Goal: Task Accomplishment & Management: Manage account settings

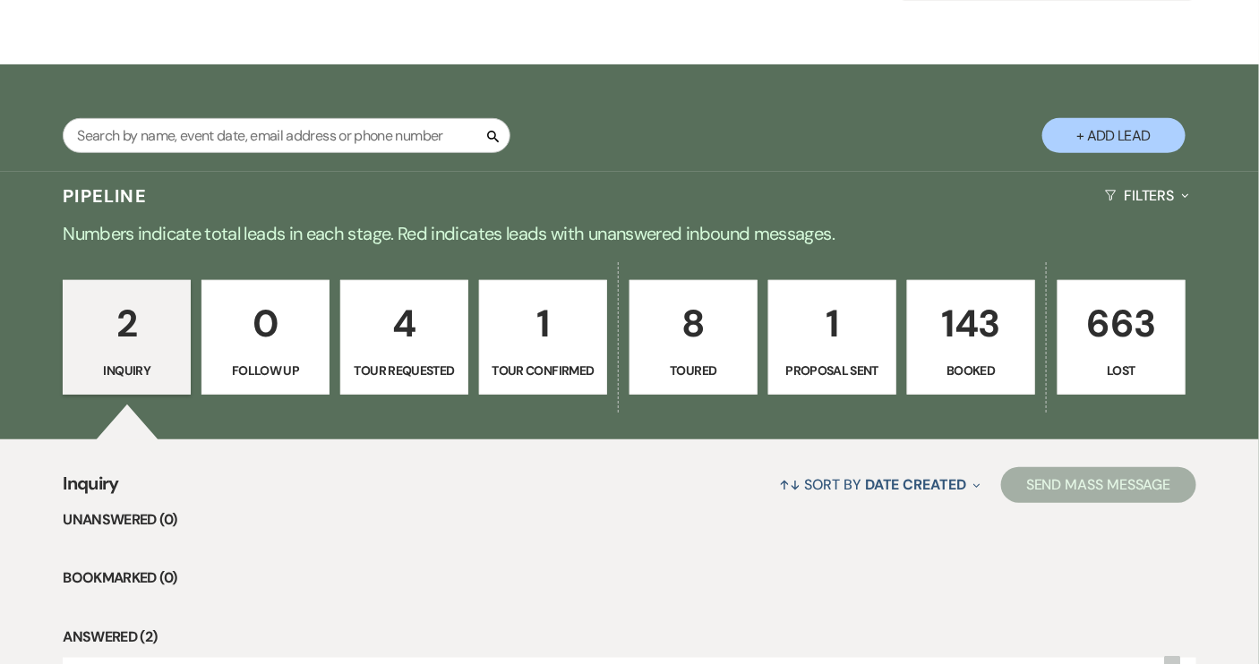
scroll to position [2, 0]
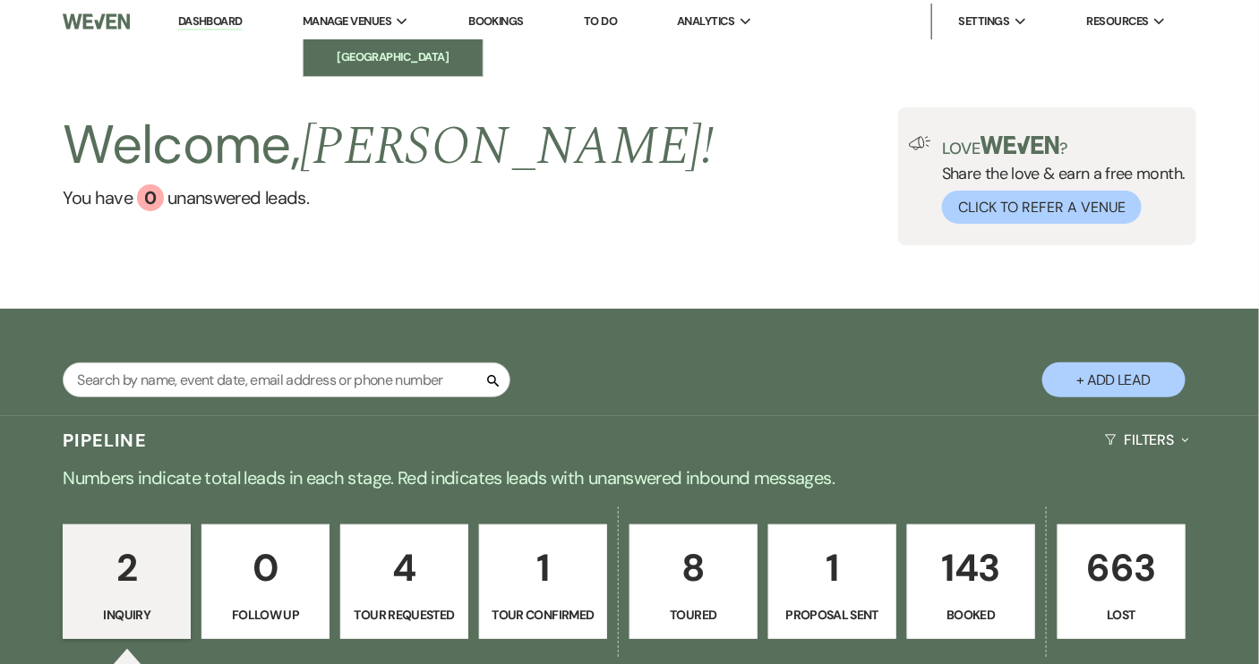
click at [401, 52] on li "[GEOGRAPHIC_DATA]" at bounding box center [392, 57] width 161 height 18
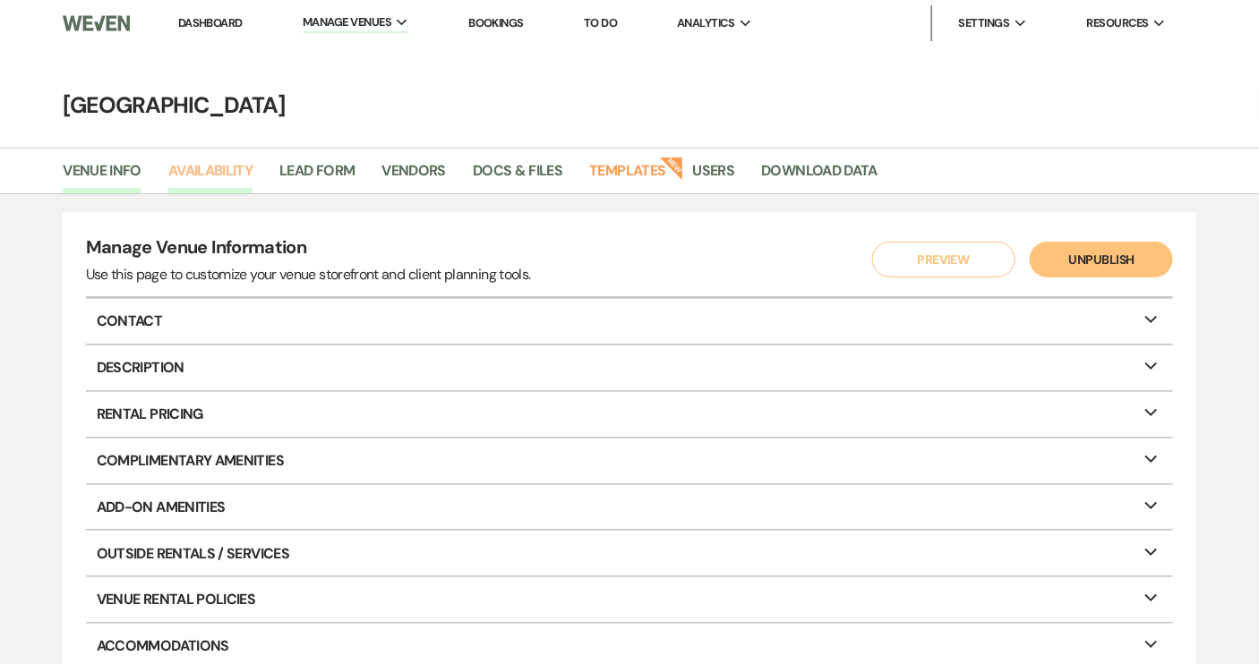
click at [233, 161] on link "Availability" at bounding box center [210, 176] width 84 height 34
select select "2"
select select "2026"
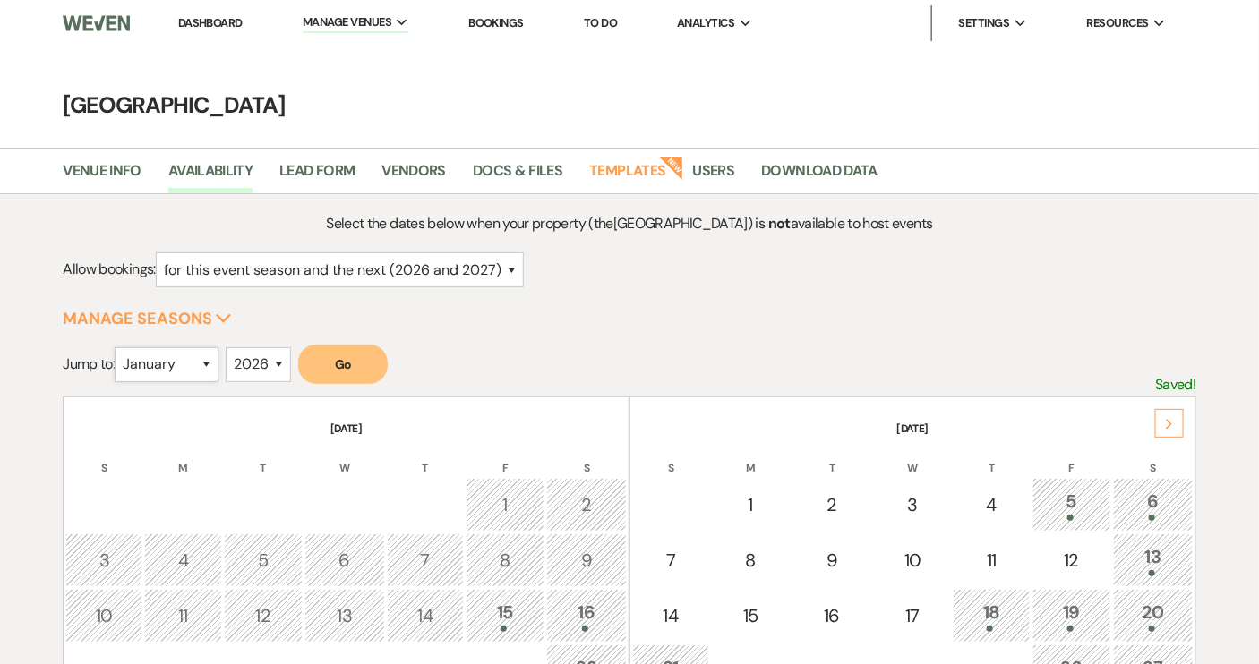
click at [209, 361] on select "January February March April May June July August September October November De…" at bounding box center [167, 364] width 104 height 35
select select "5"
click at [119, 347] on select "January February March April May June July August September October November De…" at bounding box center [167, 364] width 104 height 35
click at [344, 354] on button "Go" at bounding box center [343, 364] width 90 height 39
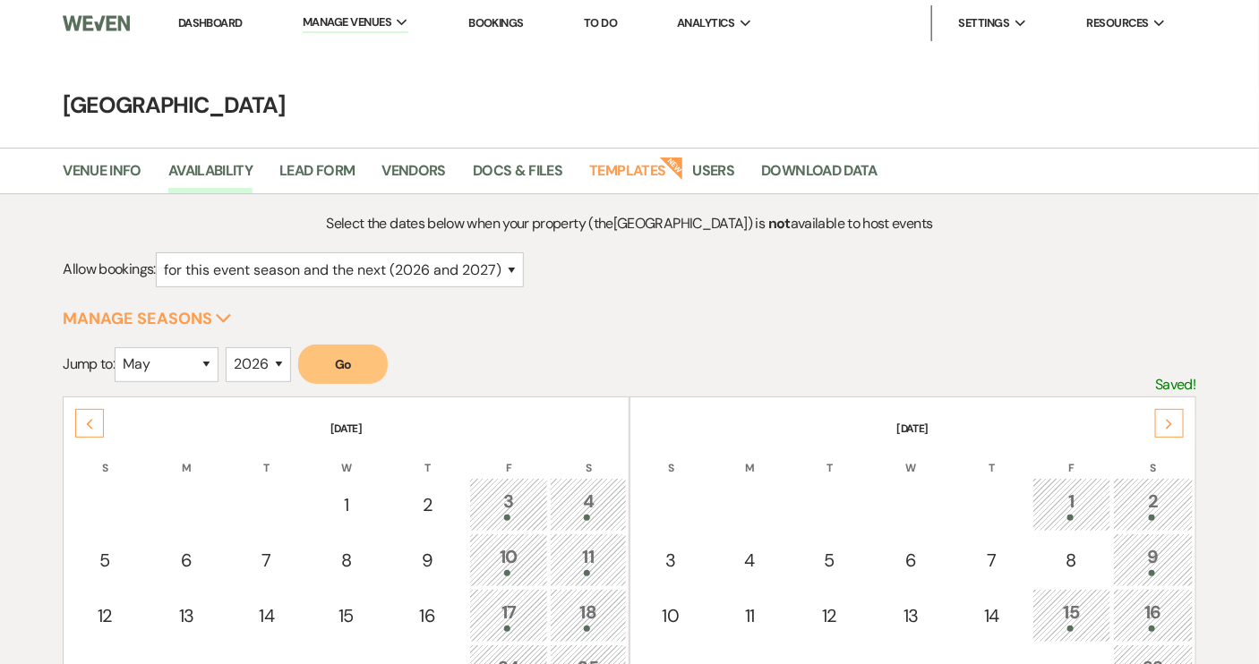
click at [218, 26] on link "Dashboard" at bounding box center [210, 22] width 64 height 15
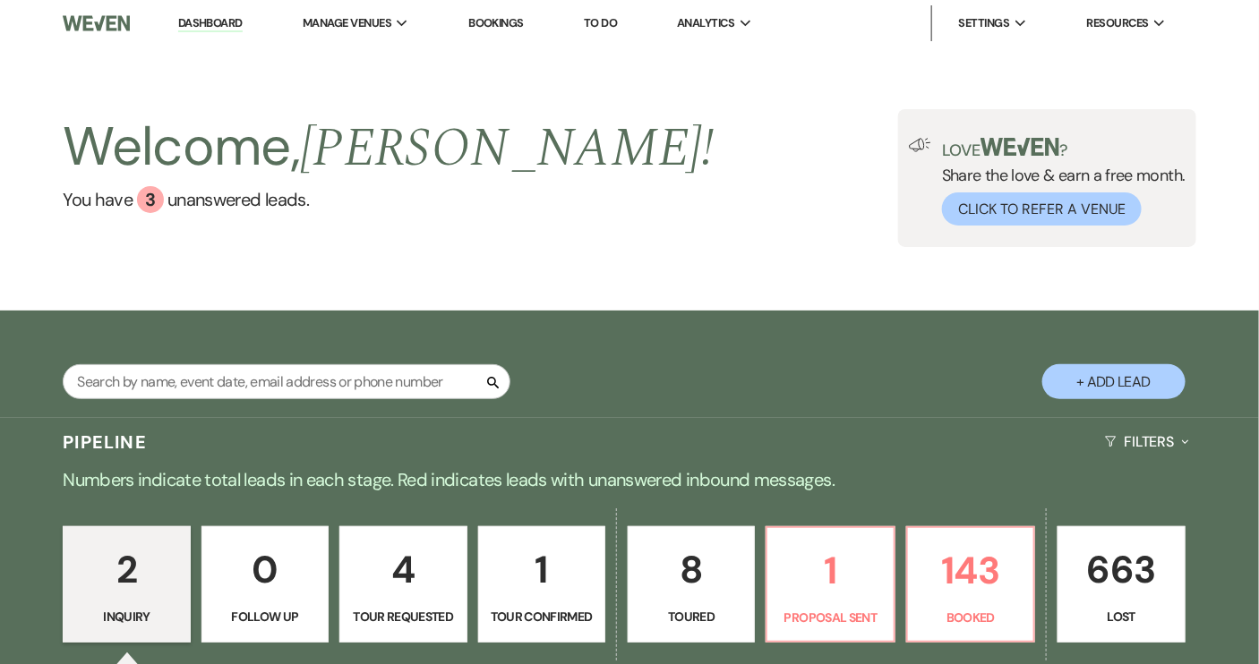
click at [1123, 380] on button "+ Add Lead" at bounding box center [1113, 381] width 143 height 35
select select "640"
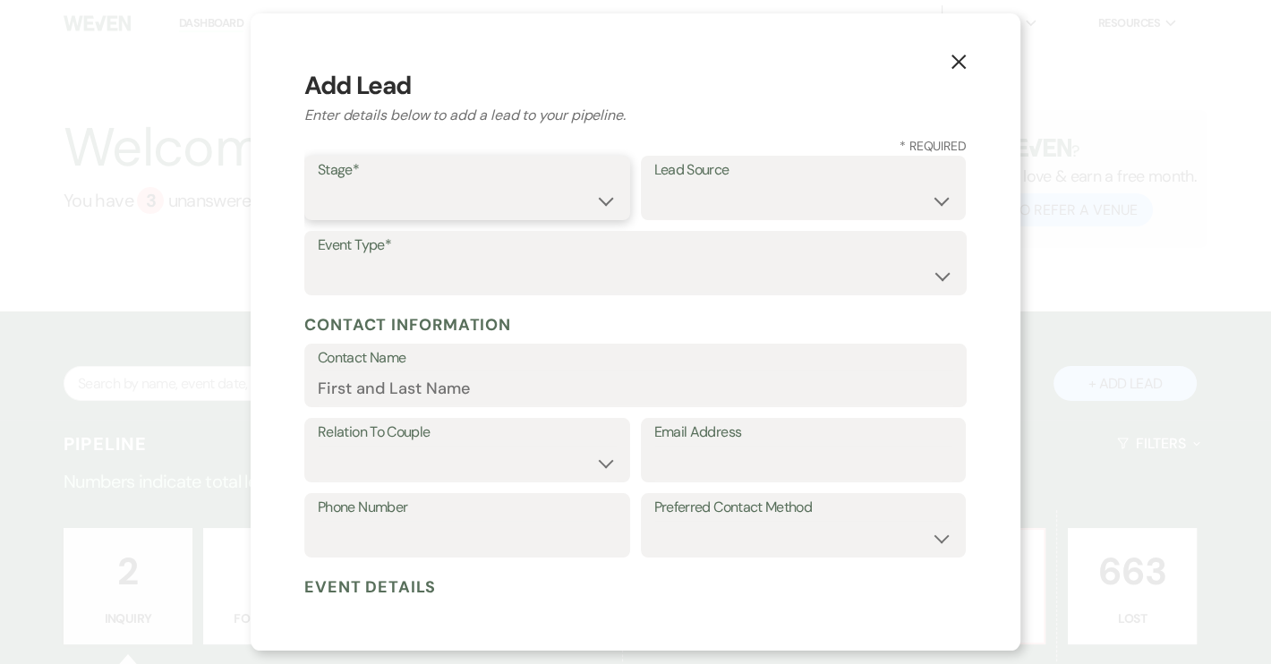
click at [601, 203] on select "Inquiry Follow Up Tour Requested Tour Confirmed Toured Proposal Sent Booked Lost" at bounding box center [467, 200] width 299 height 35
select select "2"
click at [318, 183] on select "Inquiry Follow Up Tour Requested Tour Confirmed Toured Proposal Sent Booked Lost" at bounding box center [467, 200] width 299 height 35
click at [935, 202] on select "Weven Venue Website Instagram Facebook Pinterest Google The Knot Wedding Wire H…" at bounding box center [803, 200] width 299 height 35
select select "5"
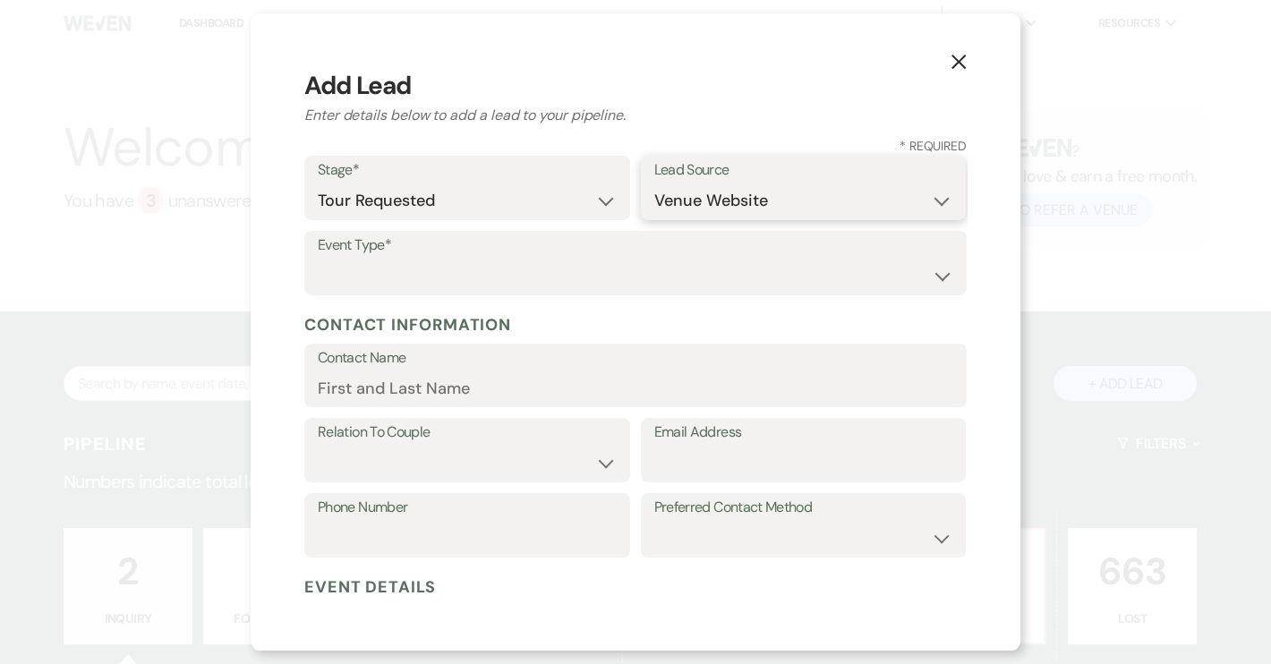
click at [654, 183] on select "Weven Venue Website Instagram Facebook Pinterest Google The Knot Wedding Wire H…" at bounding box center [803, 200] width 299 height 35
click at [345, 277] on select "Wedding Anniversary Party Baby Shower Bachelorette / Bachelor Party Birthday Pa…" at bounding box center [636, 276] width 636 height 35
select select "1"
click at [318, 259] on select "Wedding Anniversary Party Baby Shower Bachelorette / Bachelor Party Birthday Pa…" at bounding box center [636, 276] width 636 height 35
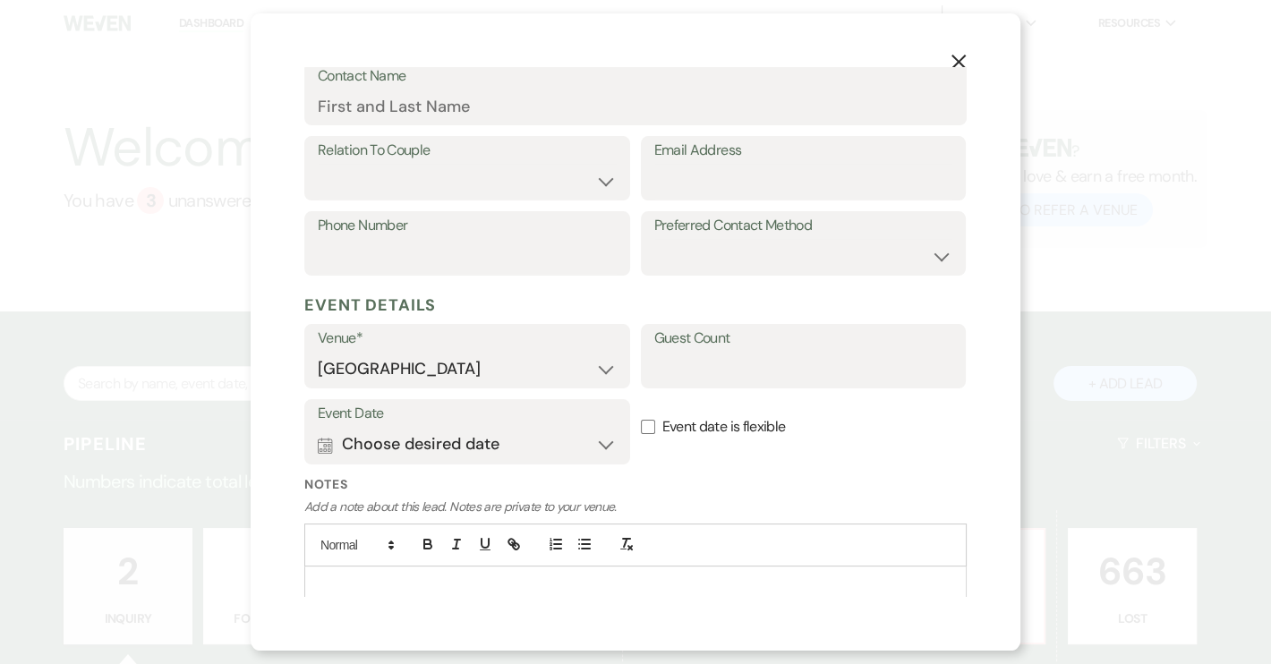
scroll to position [243, 0]
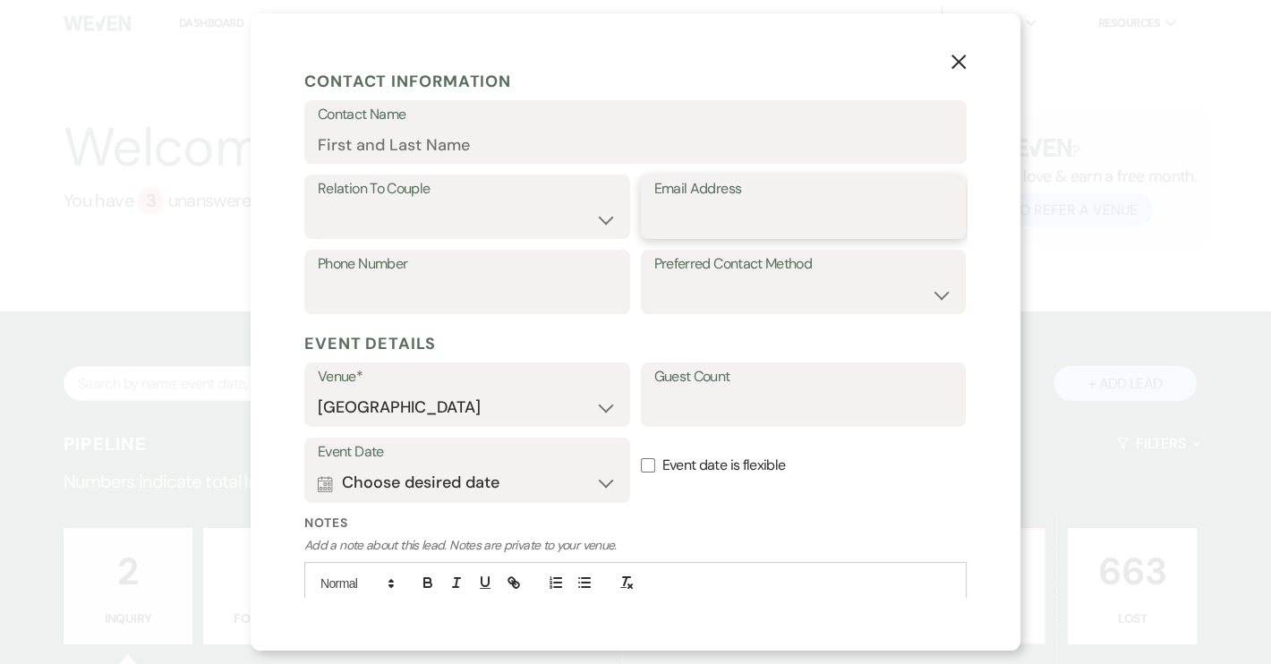
click at [654, 213] on input "Email Address" at bounding box center [803, 219] width 299 height 35
paste input "[EMAIL_ADDRESS][DOMAIN_NAME]"
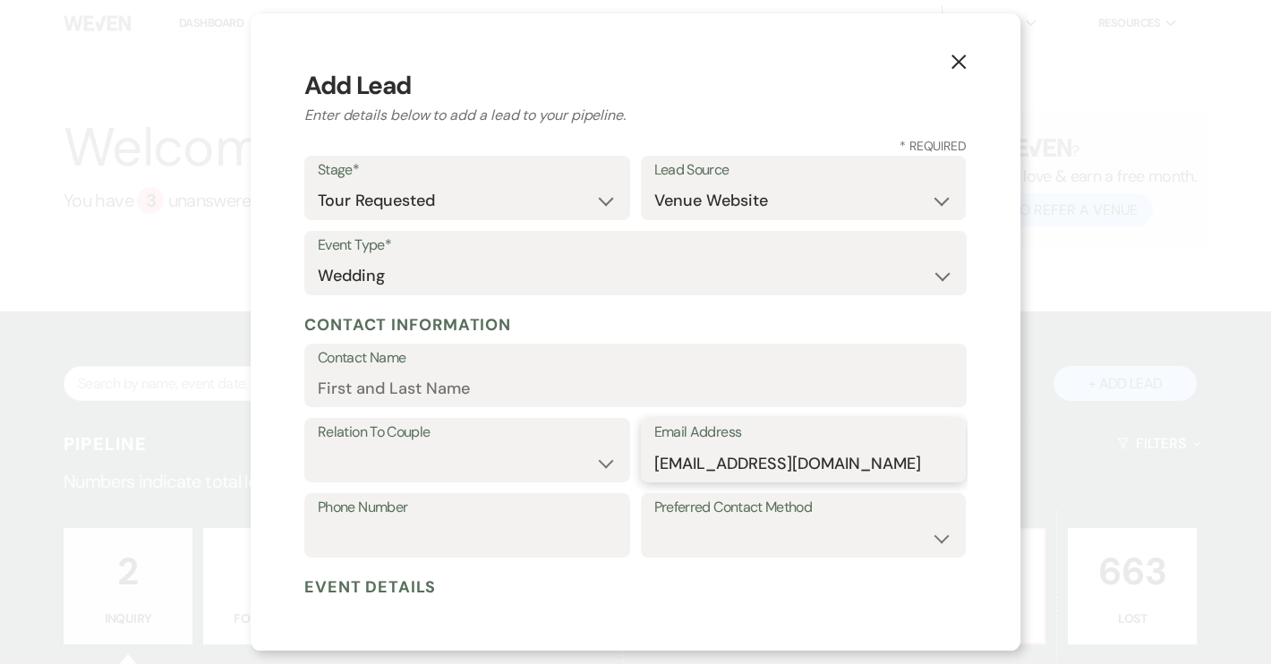
type input "[EMAIL_ADDRESS][DOMAIN_NAME]"
click at [345, 386] on input "Contact Name" at bounding box center [636, 388] width 636 height 35
type input "[PERSON_NAME]"
click at [597, 468] on select "Couple Planner Parent of Couple Family Member Friend Other" at bounding box center [467, 463] width 299 height 35
select select "1"
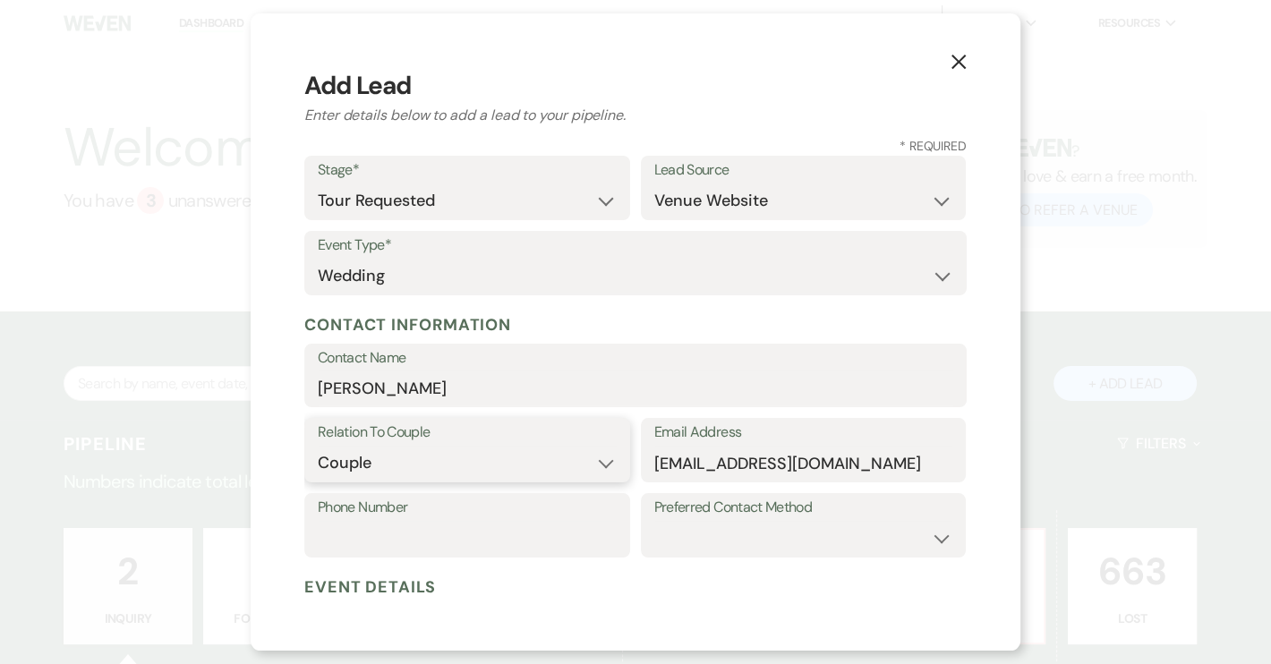
click at [318, 446] on select "Couple Planner Parent of Couple Family Member Friend Other" at bounding box center [467, 463] width 299 height 35
drag, startPoint x: 395, startPoint y: 533, endPoint x: 405, endPoint y: 530, distance: 10.2
click at [397, 532] on input "Phone Number" at bounding box center [467, 538] width 299 height 35
paste input "8643508376"
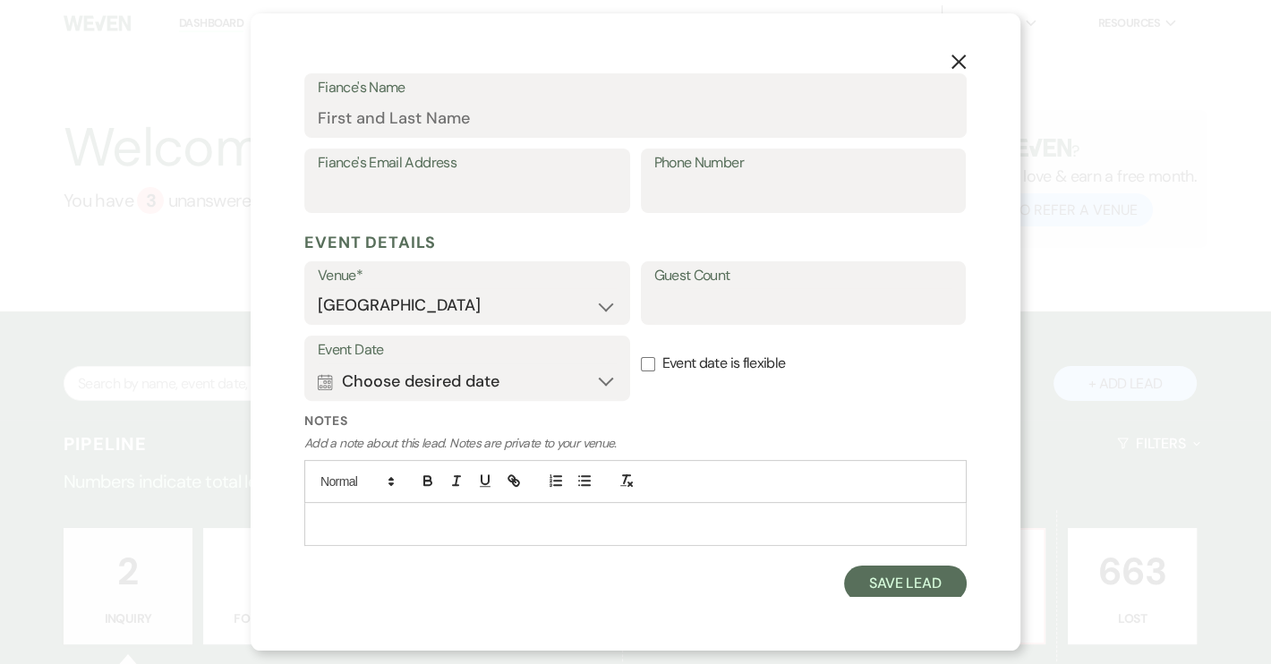
scroll to position [532, 0]
type input "8643508376"
click at [342, 372] on button "Calendar Choose desired date Expand" at bounding box center [467, 380] width 299 height 36
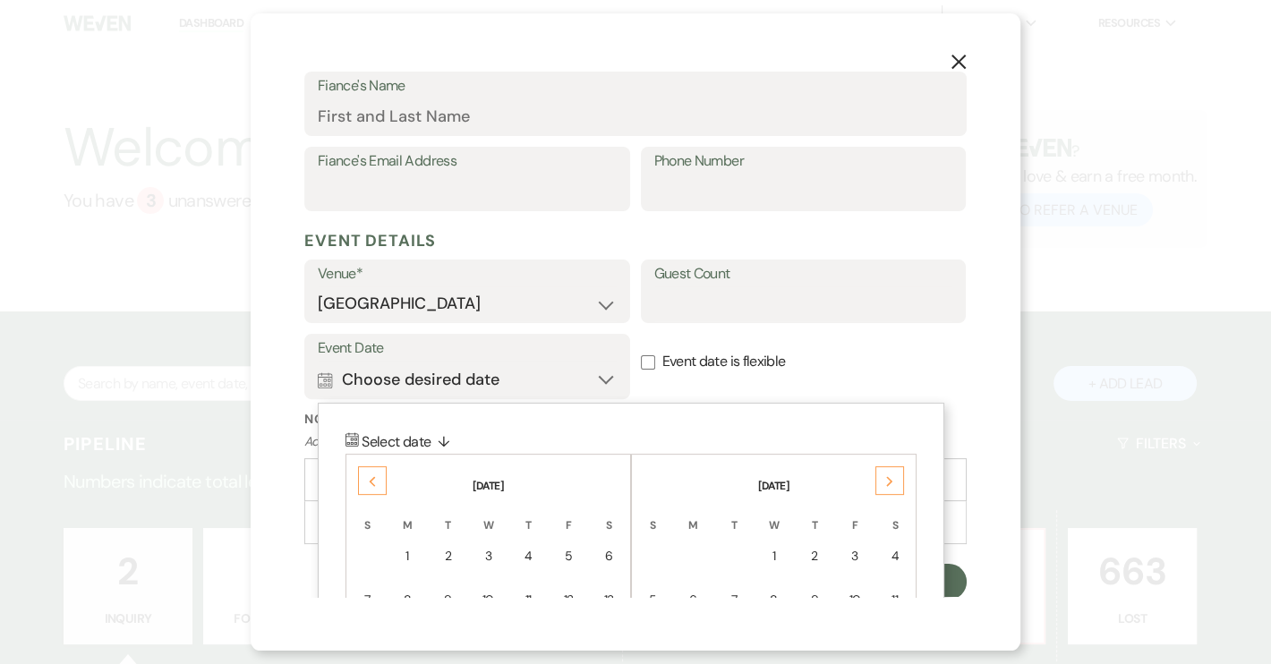
click at [363, 482] on div "Previous" at bounding box center [372, 480] width 29 height 29
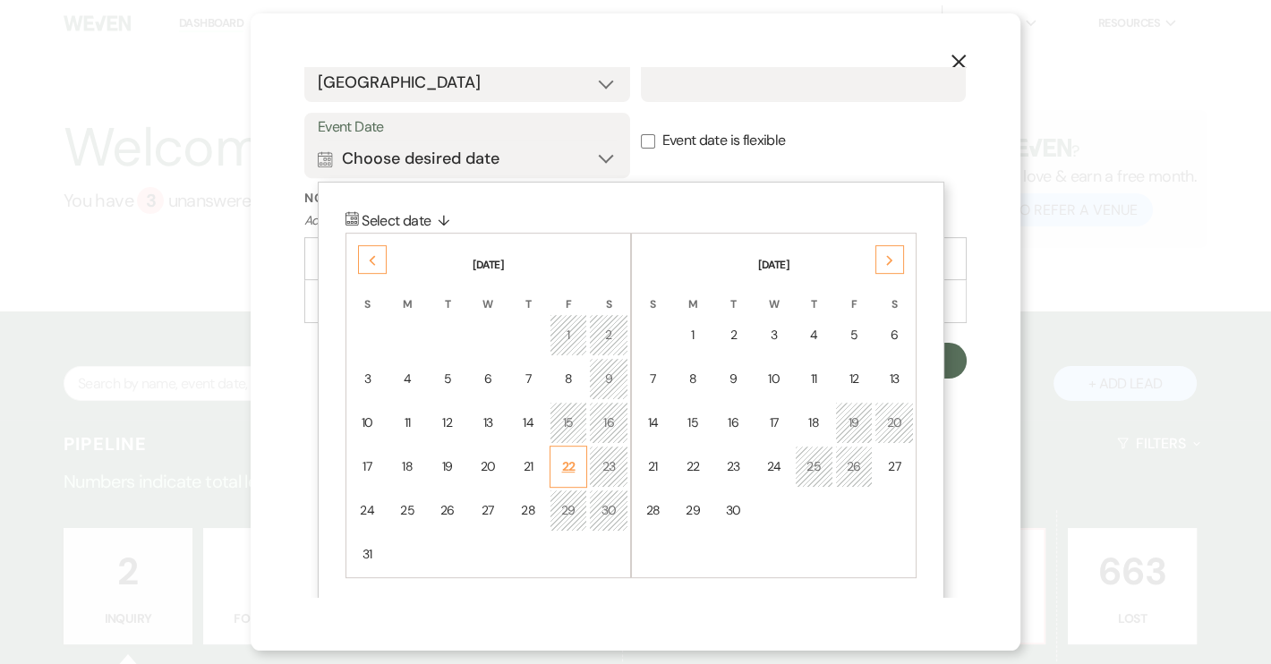
click at [565, 457] on div "22" at bounding box center [568, 466] width 15 height 19
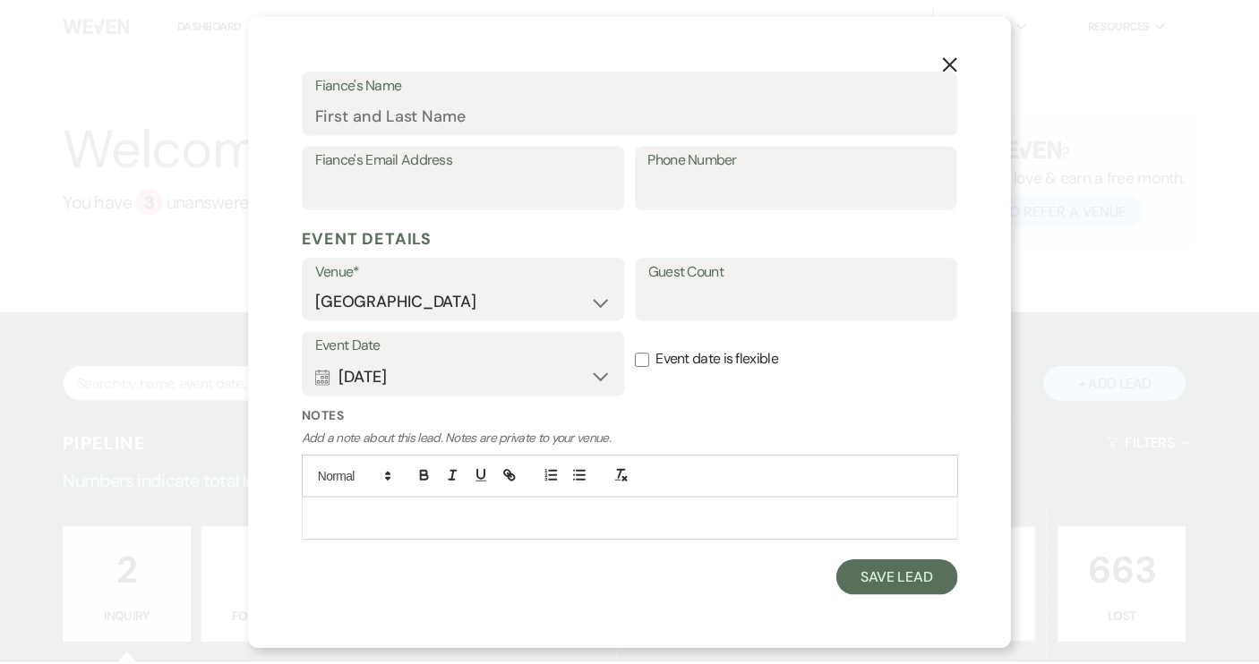
scroll to position [533, 0]
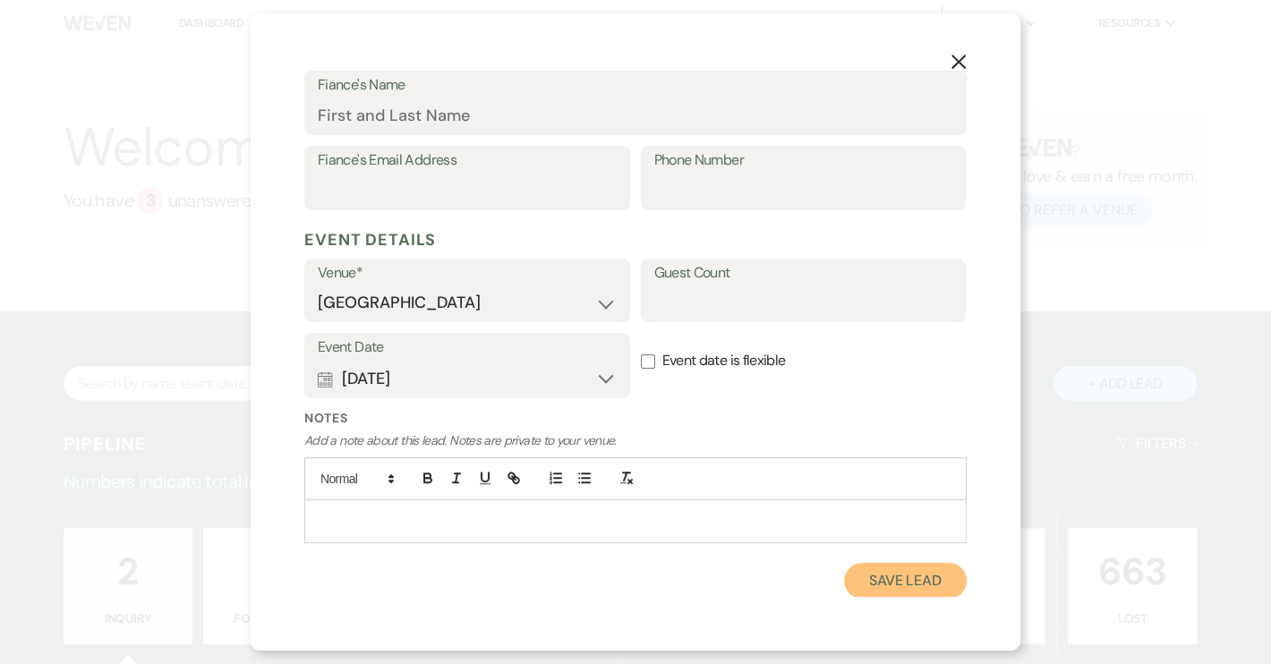
click at [902, 587] on button "Save Lead" at bounding box center [905, 581] width 123 height 36
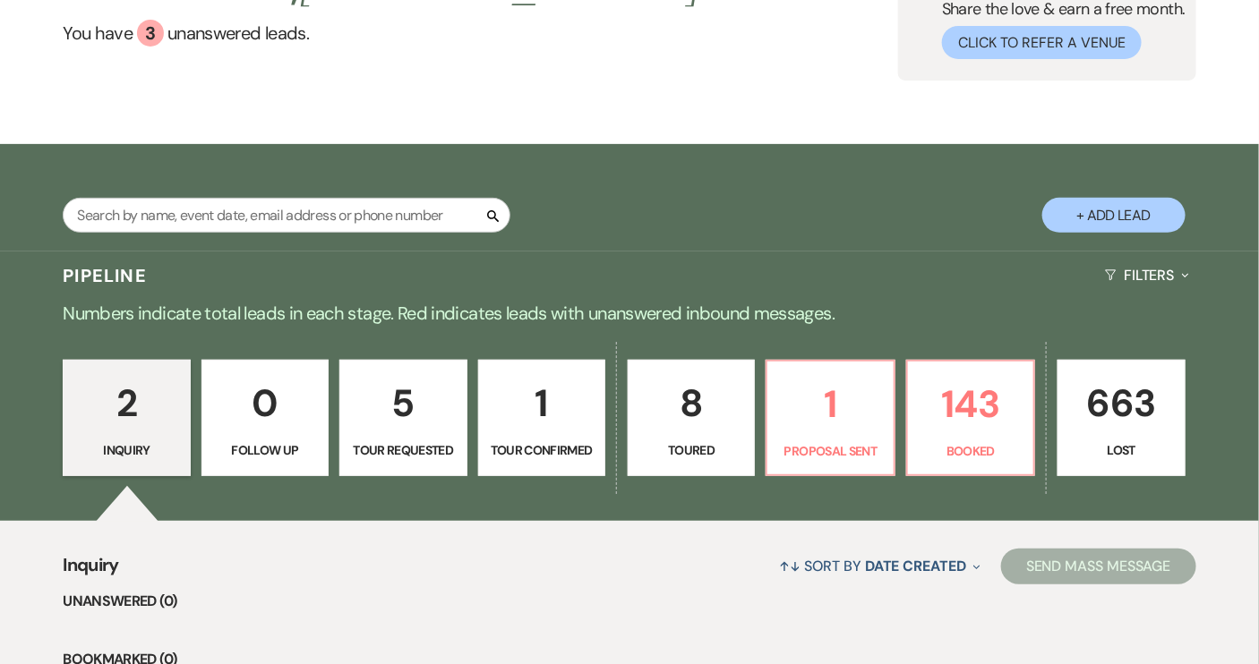
scroll to position [243, 0]
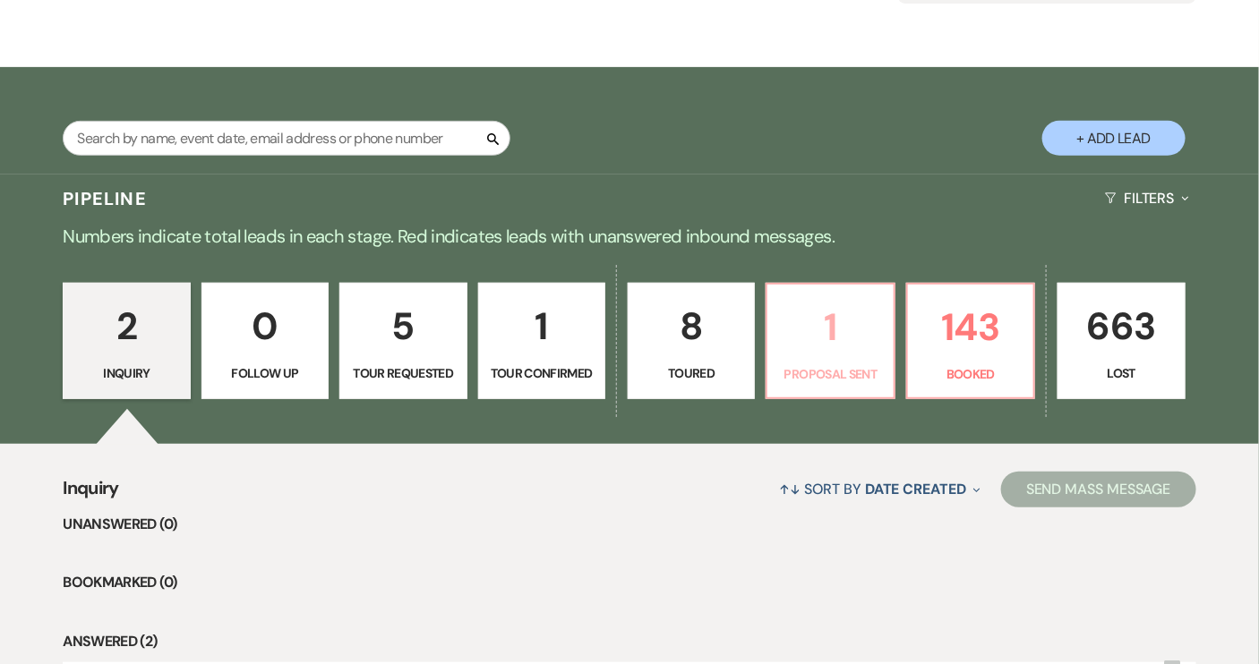
click at [874, 345] on p "1" at bounding box center [830, 327] width 104 height 60
select select "6"
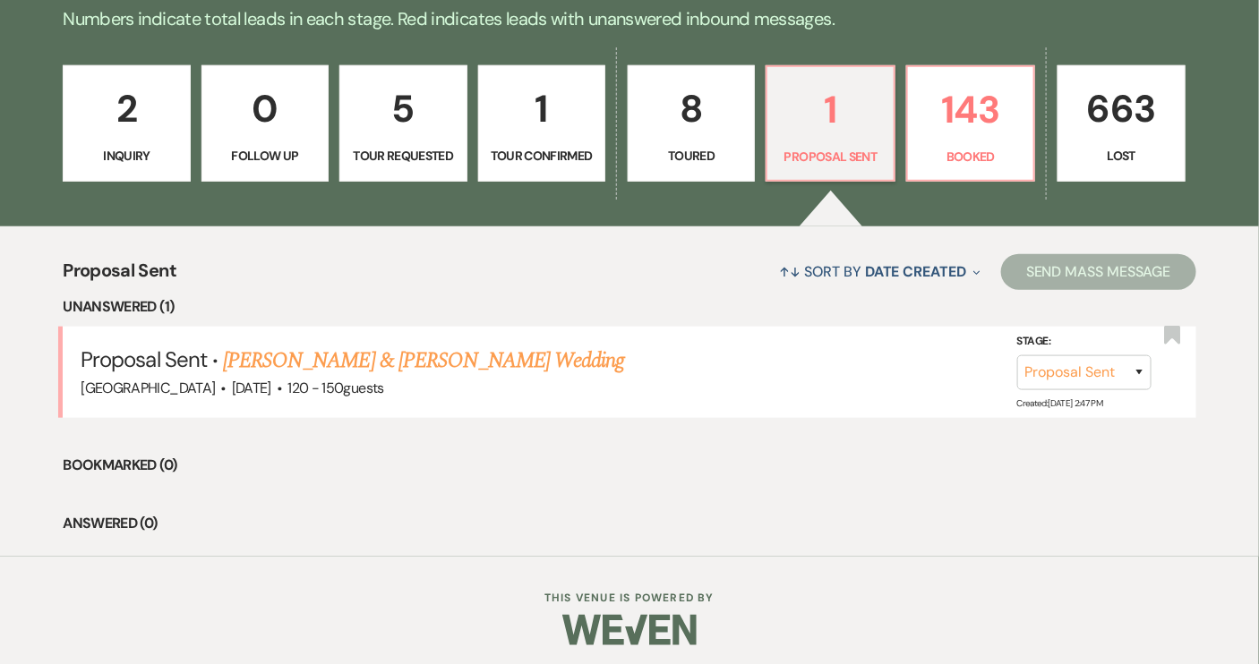
scroll to position [466, 0]
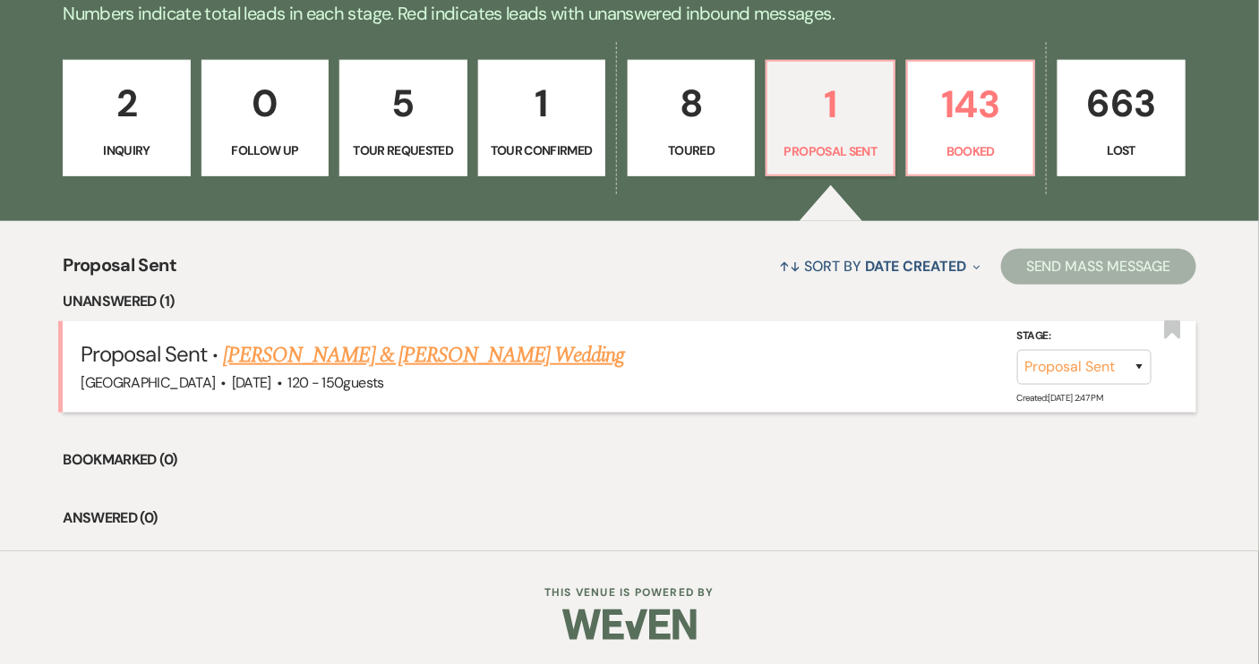
click at [428, 352] on link "[PERSON_NAME] & [PERSON_NAME] Wedding" at bounding box center [423, 355] width 401 height 32
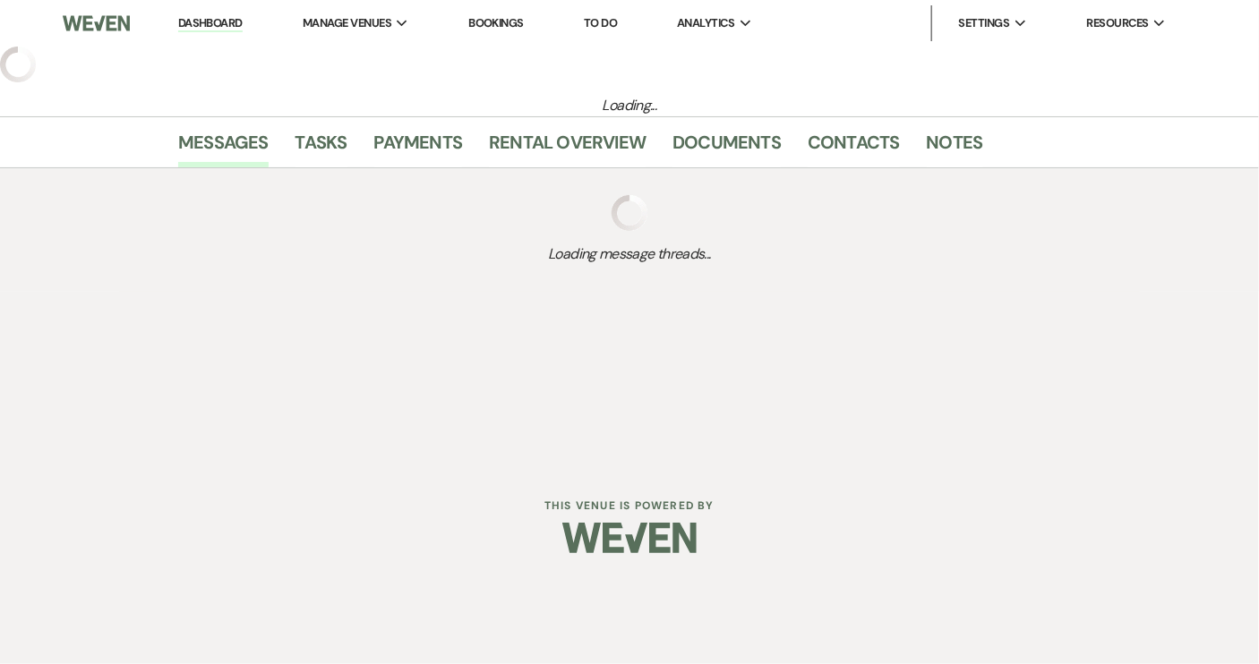
select select "6"
select select "12"
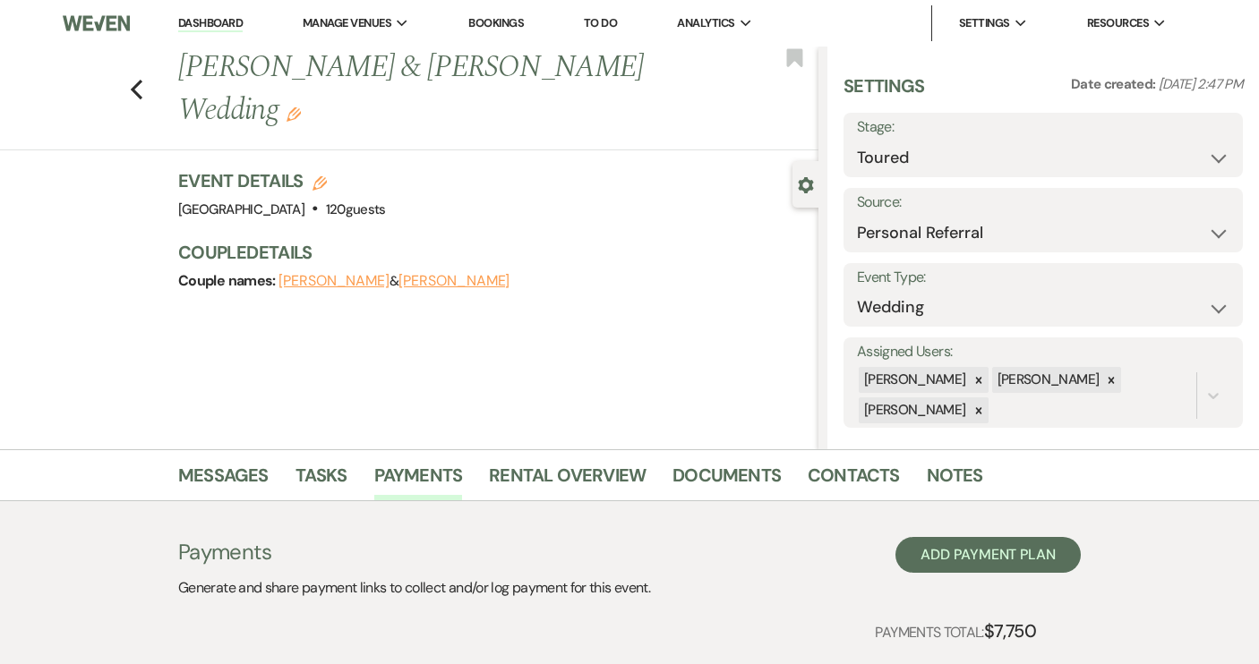
select select "5"
select select "12"
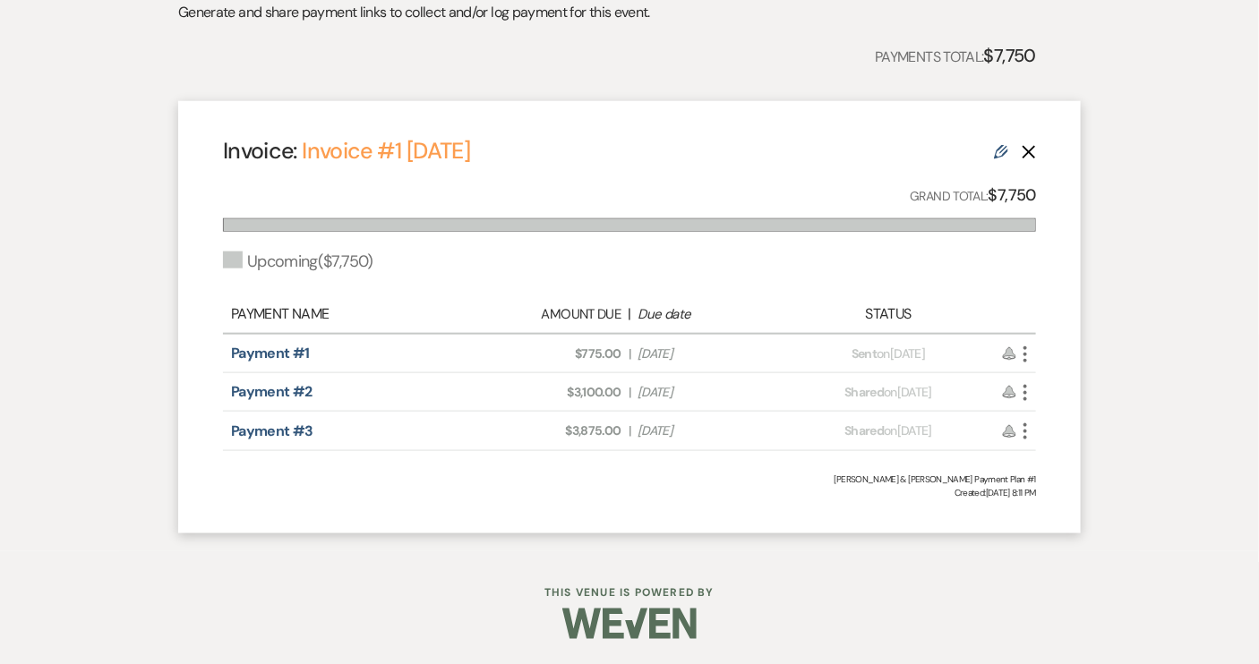
click at [78, 29] on div "Messages Tasks Payments Rental Overview Documents Contacts Notes Payments Gener…" at bounding box center [629, 213] width 1259 height 678
